Goal: Information Seeking & Learning: Learn about a topic

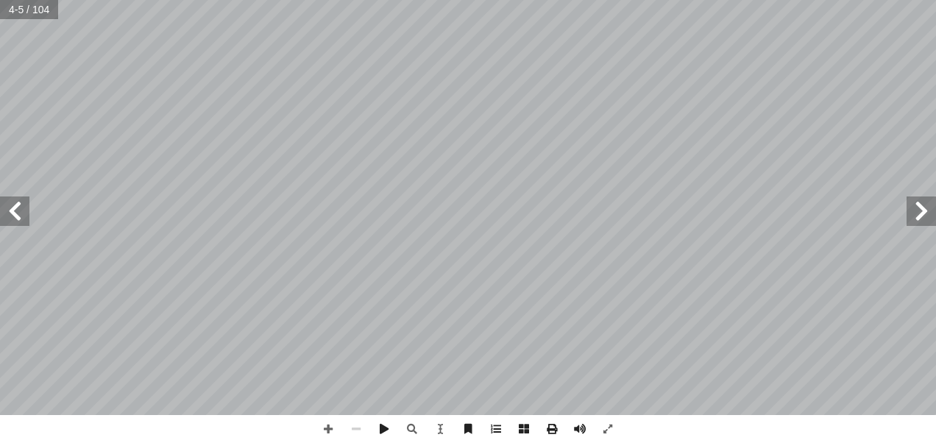
click at [13, 209] on span at bounding box center [14, 210] width 29 height 29
click at [927, 221] on span at bounding box center [920, 210] width 29 height 29
click at [26, 214] on span at bounding box center [14, 210] width 29 height 29
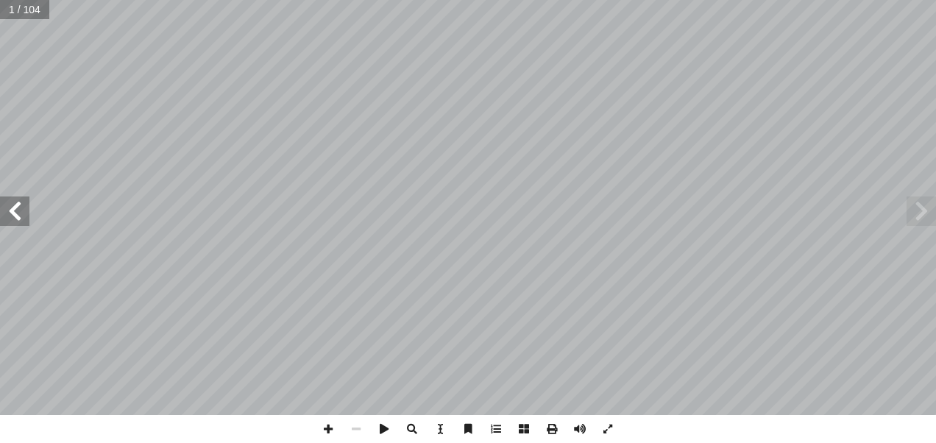
click at [26, 214] on span at bounding box center [14, 210] width 29 height 29
click at [12, 212] on span at bounding box center [14, 210] width 29 height 29
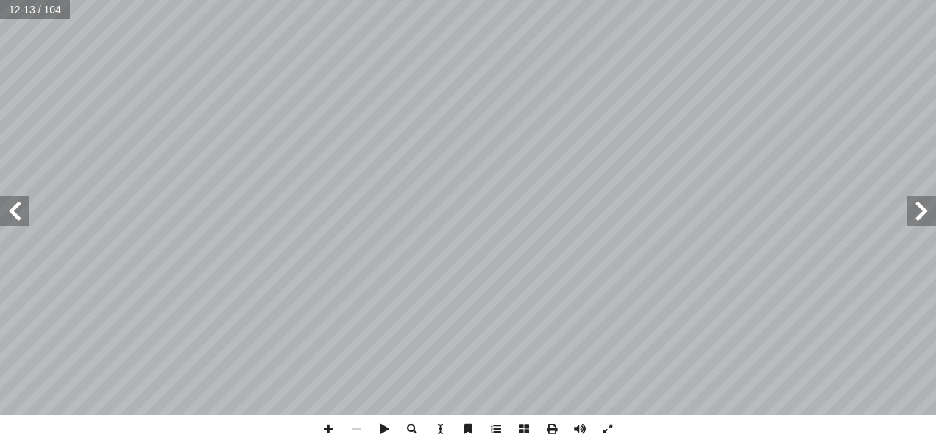
click at [12, 212] on span at bounding box center [14, 210] width 29 height 29
click at [14, 221] on span at bounding box center [14, 210] width 29 height 29
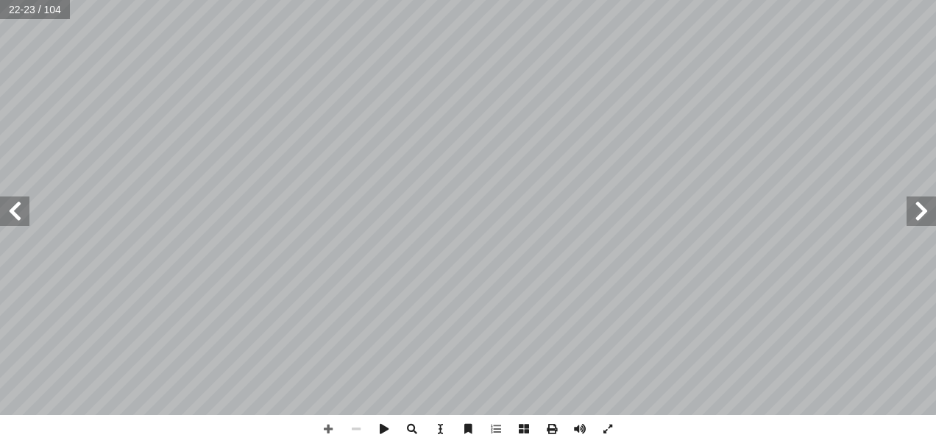
click at [15, 216] on span at bounding box center [14, 210] width 29 height 29
click at [24, 213] on span at bounding box center [14, 210] width 29 height 29
click at [17, 209] on span at bounding box center [14, 210] width 29 height 29
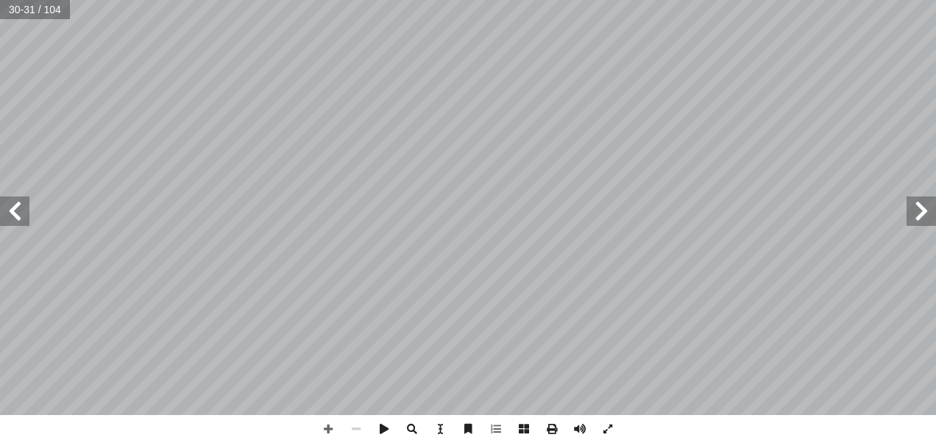
click at [17, 209] on span at bounding box center [14, 210] width 29 height 29
click at [22, 207] on span at bounding box center [14, 210] width 29 height 29
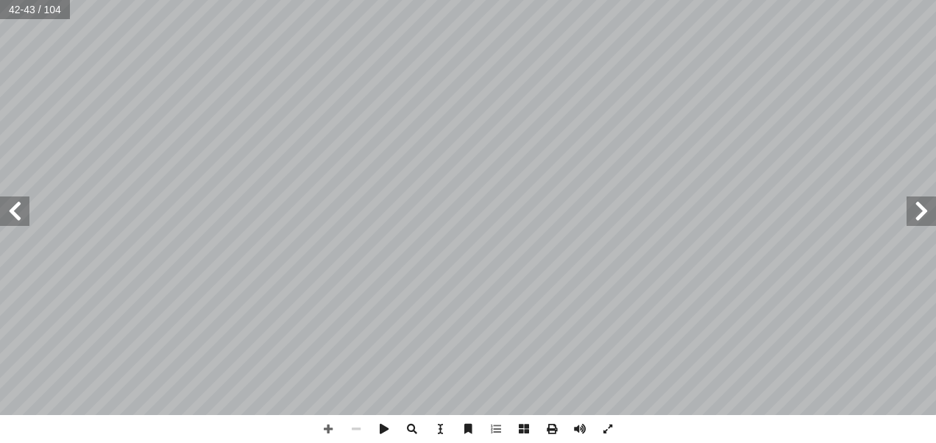
click at [22, 207] on span at bounding box center [14, 210] width 29 height 29
click at [18, 214] on span at bounding box center [14, 210] width 29 height 29
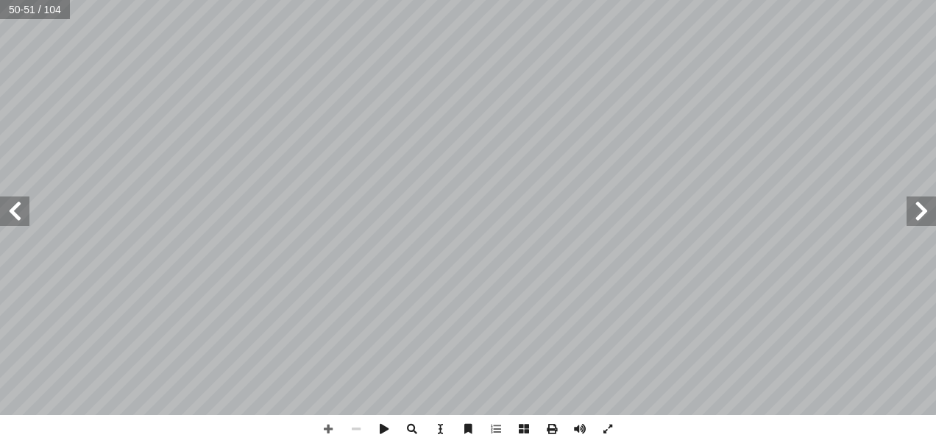
click at [18, 214] on span at bounding box center [14, 210] width 29 height 29
click at [25, 219] on span at bounding box center [14, 210] width 29 height 29
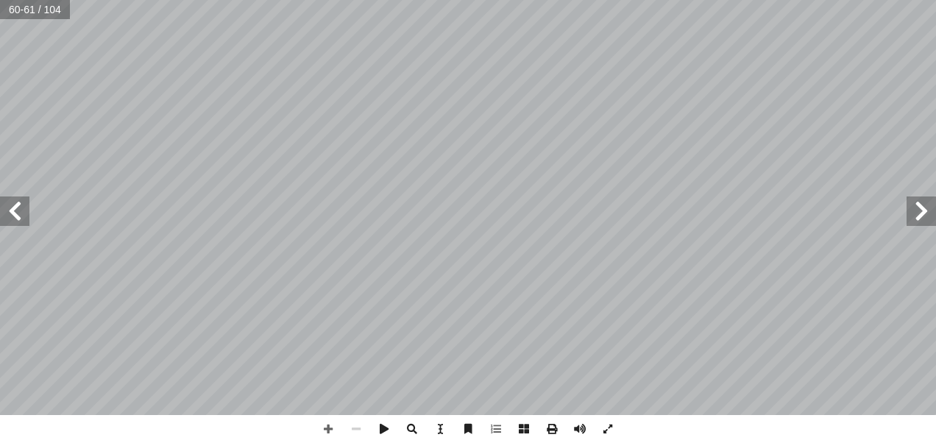
click at [25, 219] on span at bounding box center [14, 210] width 29 height 29
click at [24, 210] on span at bounding box center [14, 210] width 29 height 29
click at [26, 221] on span at bounding box center [14, 210] width 29 height 29
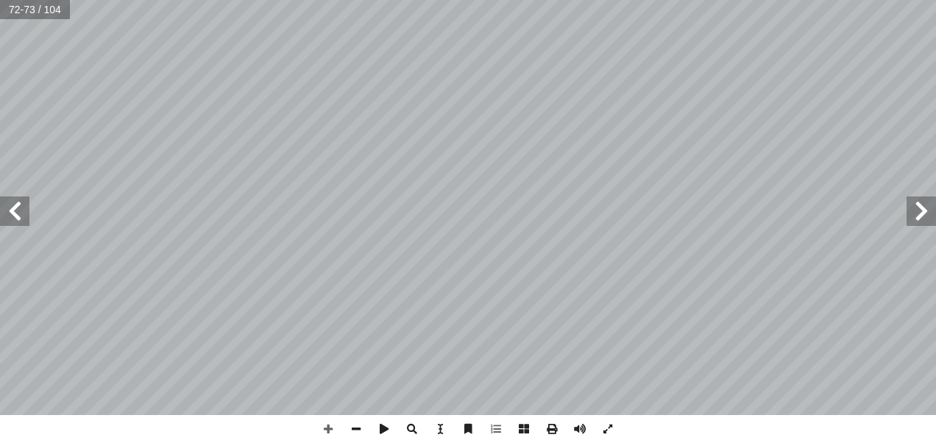
click at [26, 221] on span at bounding box center [14, 210] width 29 height 29
click at [12, 209] on span at bounding box center [14, 210] width 29 height 29
click at [12, 216] on span at bounding box center [14, 210] width 29 height 29
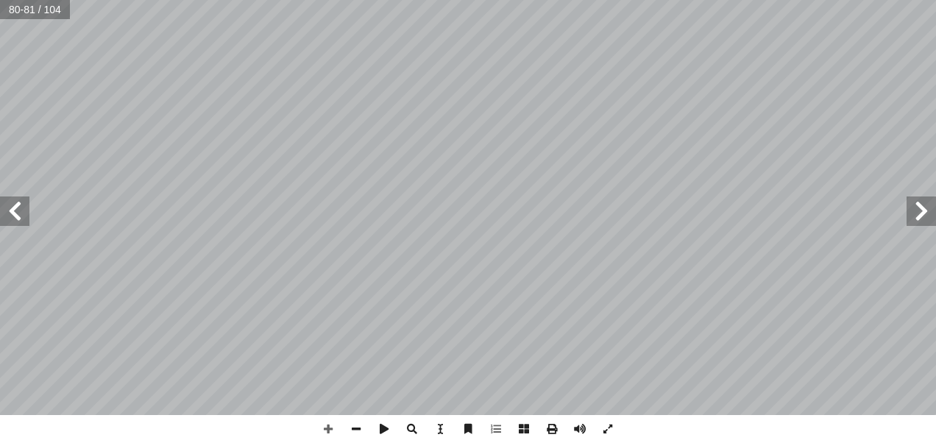
click at [12, 216] on span at bounding box center [14, 210] width 29 height 29
click at [23, 224] on span at bounding box center [14, 210] width 29 height 29
click at [26, 214] on span at bounding box center [14, 210] width 29 height 29
click at [15, 209] on span at bounding box center [14, 210] width 29 height 29
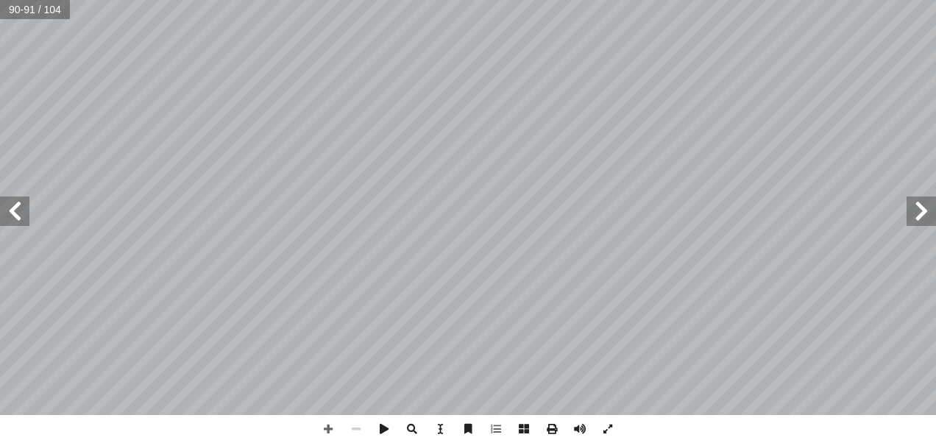
click at [15, 209] on span at bounding box center [14, 210] width 29 height 29
click at [4, 214] on span at bounding box center [14, 210] width 29 height 29
click at [22, 209] on span at bounding box center [14, 210] width 29 height 29
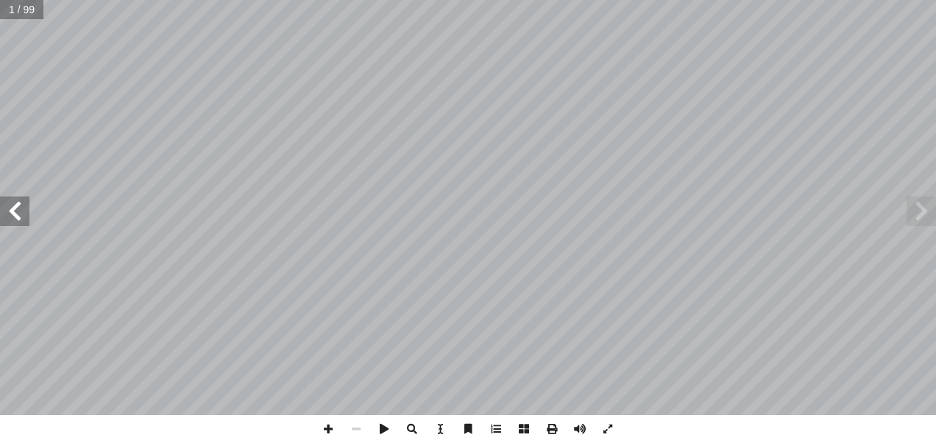
click at [22, 209] on span at bounding box center [14, 210] width 29 height 29
click at [931, 213] on span at bounding box center [920, 210] width 29 height 29
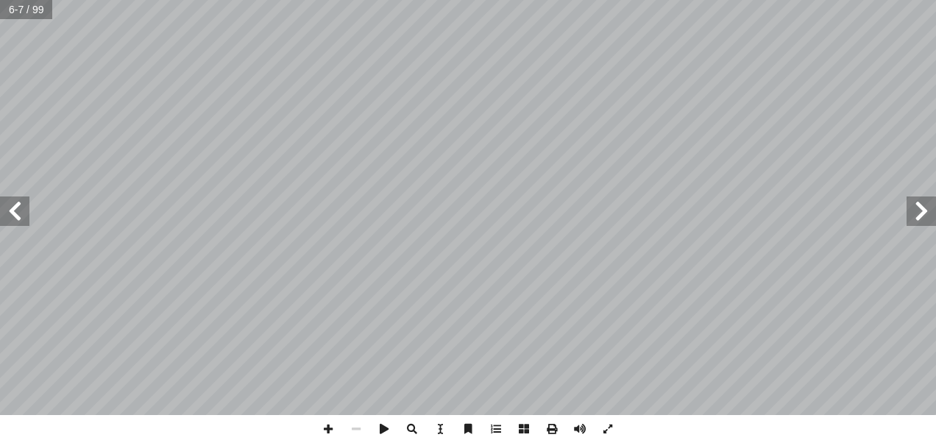
click at [16, 213] on span at bounding box center [14, 210] width 29 height 29
click at [922, 210] on span at bounding box center [920, 210] width 29 height 29
click at [352, 432] on span at bounding box center [356, 429] width 28 height 28
click at [19, 216] on span at bounding box center [14, 210] width 29 height 29
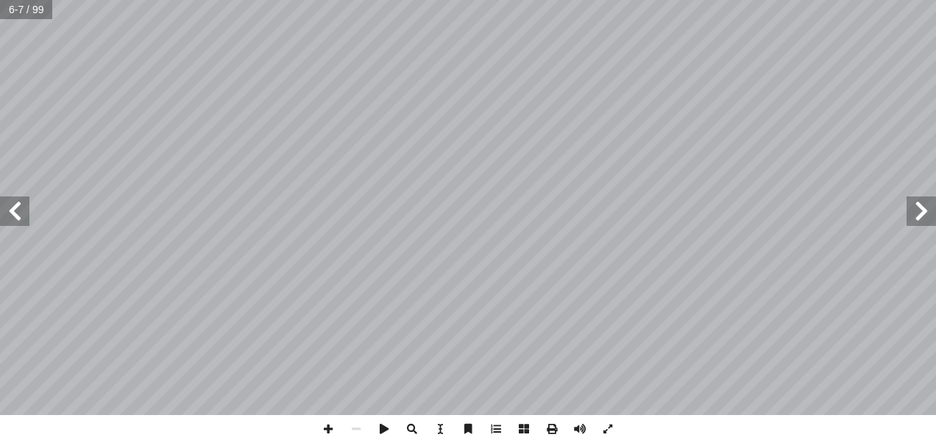
click at [19, 216] on span at bounding box center [14, 210] width 29 height 29
click at [23, 204] on span at bounding box center [14, 210] width 29 height 29
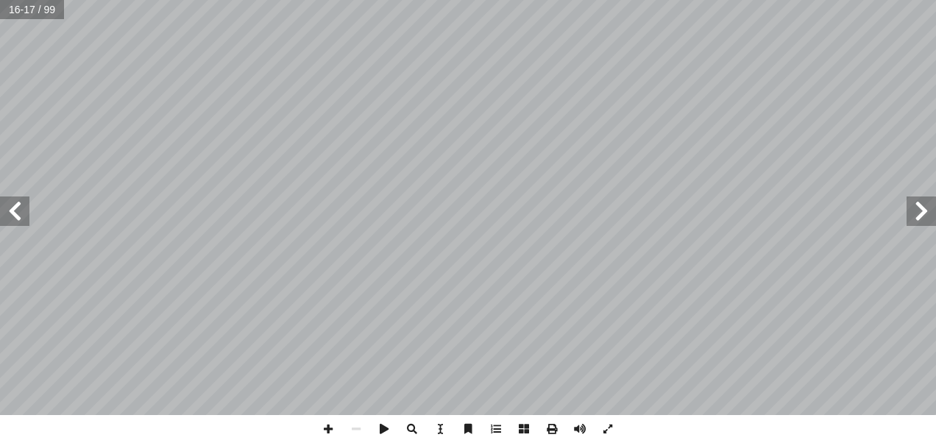
click at [19, 208] on span at bounding box center [14, 210] width 29 height 29
click at [674, 97] on html "الصفحة الرئيسية الصف الأول الصف الثاني الصف الثالث الصف الرابع الصف الخامس الصف…" at bounding box center [468, 48] width 936 height 97
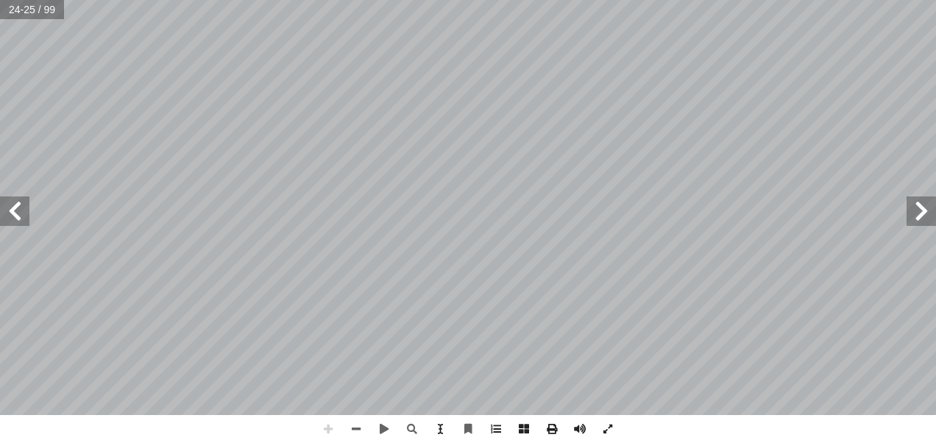
click at [741, 421] on div "٢٠ س ْ ر َّ الد الثالث سلامية فيها إ ا لة ال وروبا وامتداد الدو أ ا ة ّ قار ن ي…" at bounding box center [468, 221] width 936 height 443
click at [8, 210] on span at bounding box center [14, 210] width 29 height 29
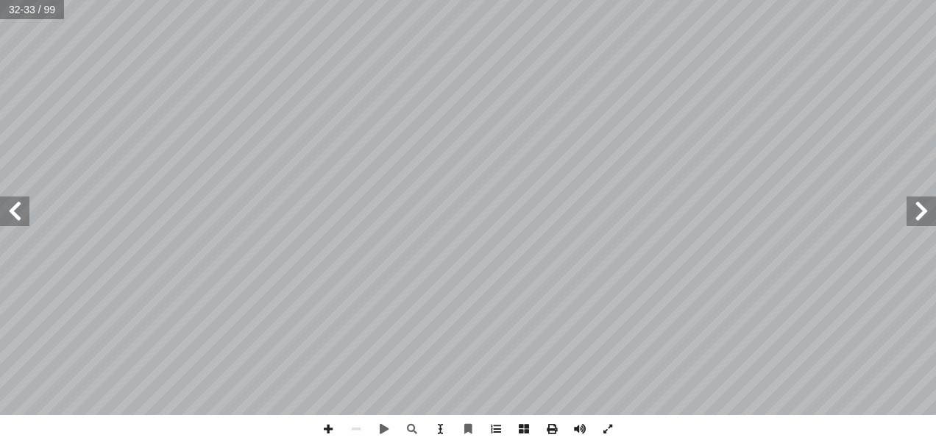
click at [8, 208] on span at bounding box center [14, 210] width 29 height 29
click at [15, 215] on span at bounding box center [14, 210] width 29 height 29
click at [530, 97] on html "الصفحة الرئيسية الصف الأول الصف الثاني الصف الثالث الصف الرابع الصف الخامس الصف…" at bounding box center [468, 48] width 936 height 97
